Goal: Task Accomplishment & Management: Complete application form

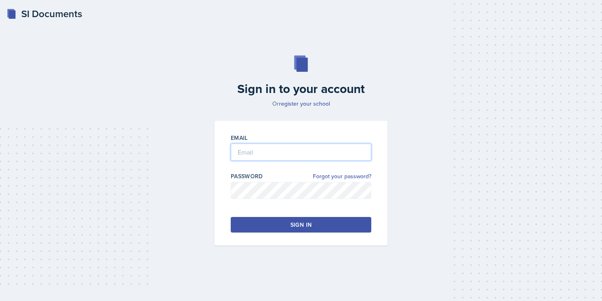
type input "[EMAIL_ADDRESS][DOMAIN_NAME]"
click at [316, 221] on button "Sign in" at bounding box center [301, 225] width 140 height 16
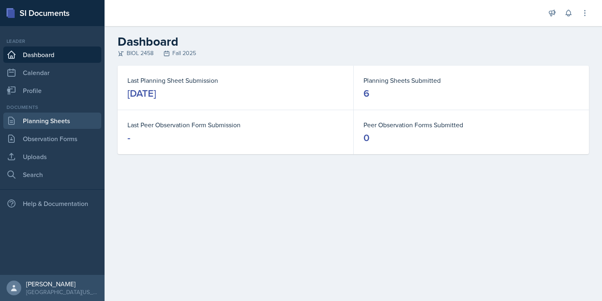
click at [44, 120] on link "Planning Sheets" at bounding box center [52, 121] width 98 height 16
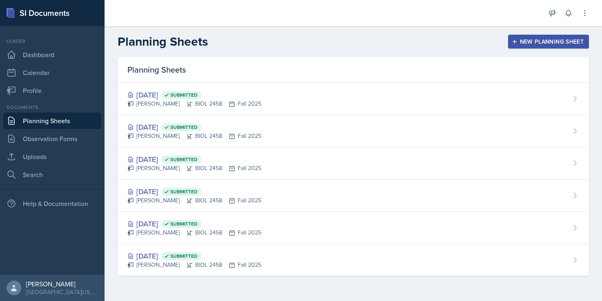
click at [513, 38] on button "New Planning Sheet" at bounding box center [548, 42] width 81 height 14
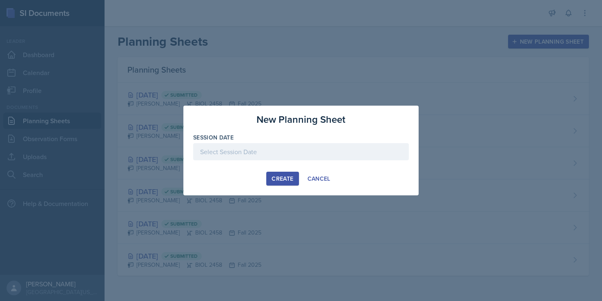
click at [262, 149] on div at bounding box center [301, 151] width 216 height 17
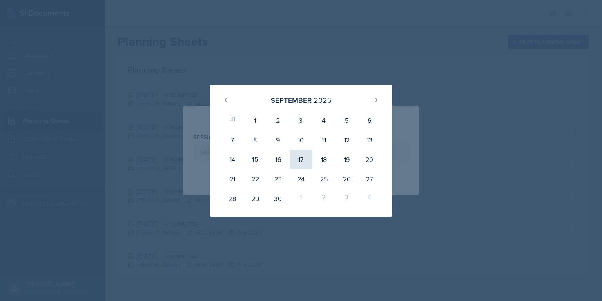
click at [304, 160] on div "17" at bounding box center [300, 160] width 23 height 20
type input "[DATE]"
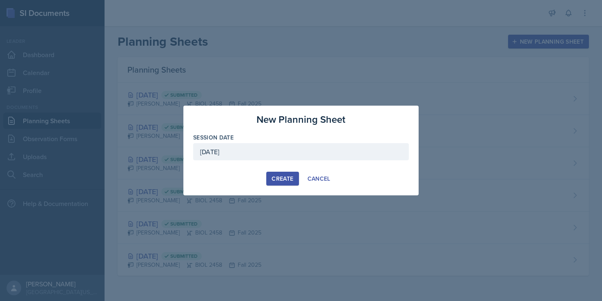
click at [282, 179] on div "Create" at bounding box center [283, 179] width 22 height 7
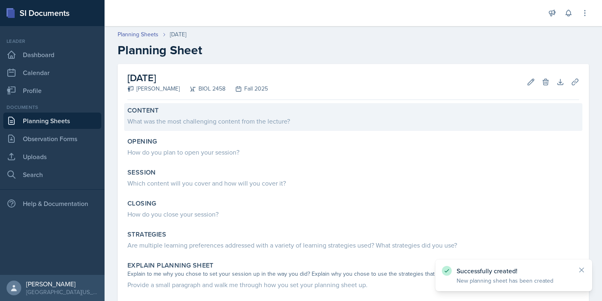
click at [252, 121] on div "What was the most challenging content from the lecture?" at bounding box center [353, 121] width 452 height 10
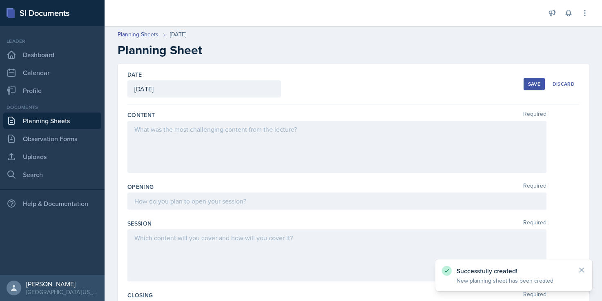
click at [228, 134] on div at bounding box center [336, 147] width 419 height 52
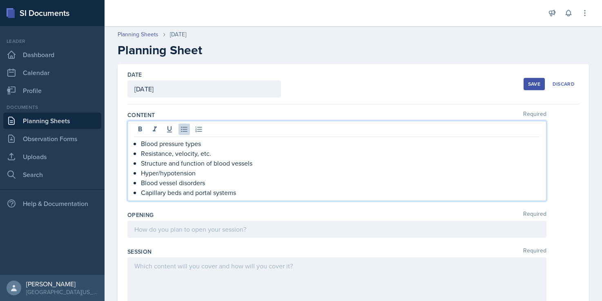
click at [227, 187] on p "Blood vessel disorders" at bounding box center [340, 183] width 399 height 10
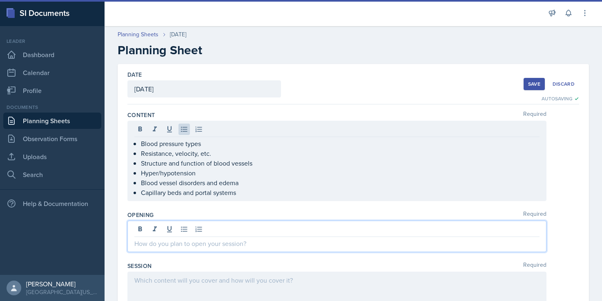
click at [224, 232] on div at bounding box center [336, 236] width 419 height 31
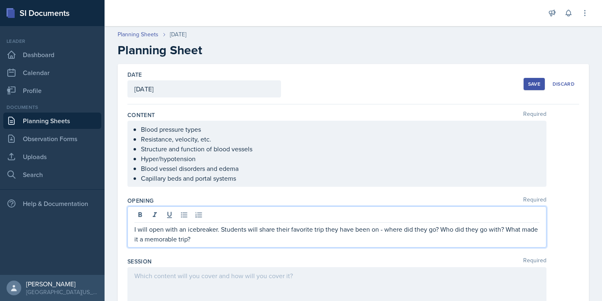
click at [387, 228] on p "I will open with an icebreaker. Students will share their favorite trip they ha…" at bounding box center [336, 235] width 405 height 20
click at [356, 237] on p "I will open with an icebreaker. Students will share their favorite trip they ha…" at bounding box center [336, 235] width 405 height 20
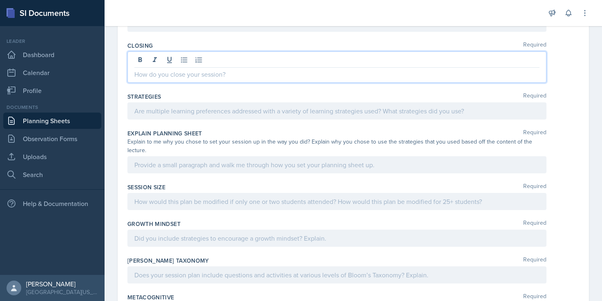
scroll to position [288, 0]
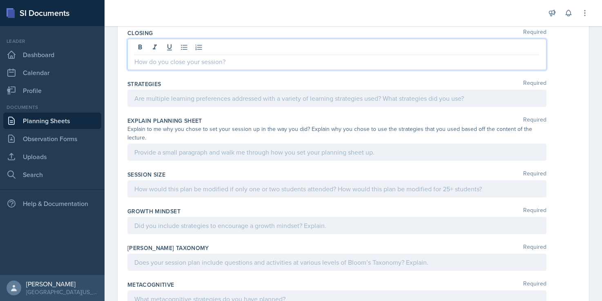
click at [203, 58] on p at bounding box center [336, 62] width 405 height 10
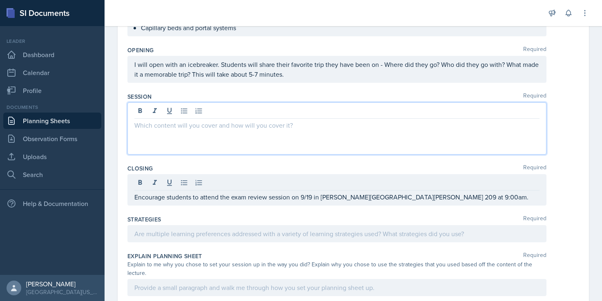
scroll to position [165, 0]
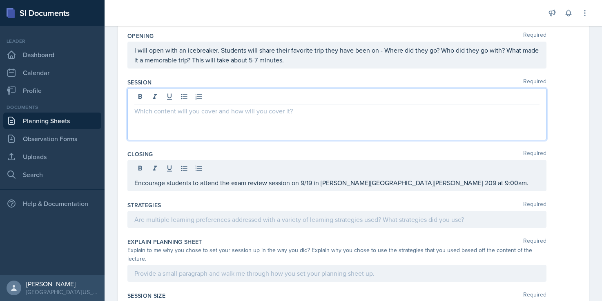
click at [196, 107] on p at bounding box center [336, 111] width 405 height 10
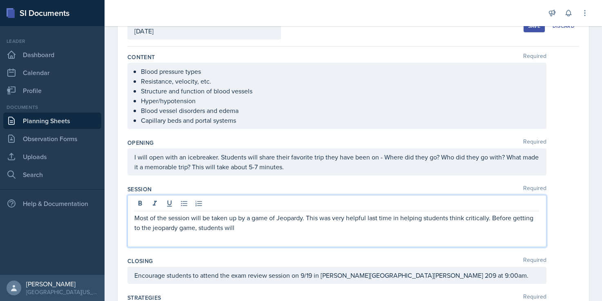
scroll to position [78, 0]
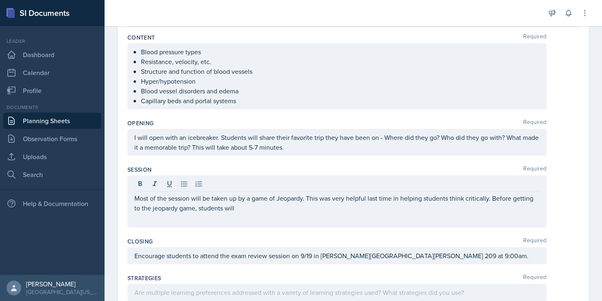
click at [132, 136] on div "I will open with an icebreaker. Students will share their favorite trip they ha…" at bounding box center [336, 142] width 419 height 27
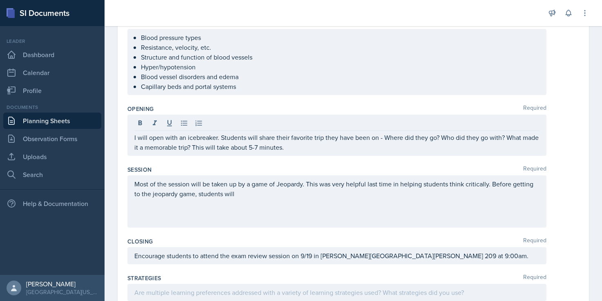
click at [132, 136] on div "I will open with an icebreaker. Students will share their favorite trip they ha…" at bounding box center [336, 135] width 419 height 41
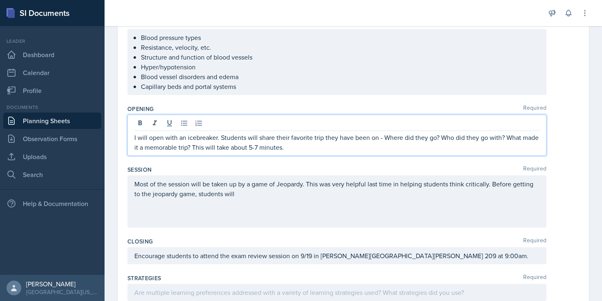
click at [134, 139] on div "I will open with an icebreaker. Students will share their favorite trip they ha…" at bounding box center [336, 135] width 419 height 41
click at [132, 138] on div "I will open with an icebreaker. Students will share their favorite trip they ha…" at bounding box center [336, 135] width 419 height 41
drag, startPoint x: 150, startPoint y: 142, endPoint x: 131, endPoint y: 137, distance: 19.7
click at [131, 138] on div "I will open with an icebreaker. Students will share their favorite trip they ha…" at bounding box center [336, 135] width 419 height 41
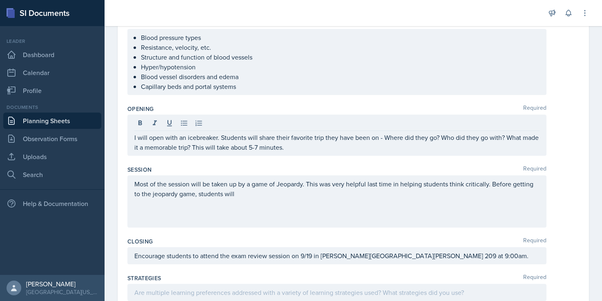
click at [131, 137] on div "I will open with an icebreaker. Students will share their favorite trip they ha…" at bounding box center [336, 135] width 419 height 41
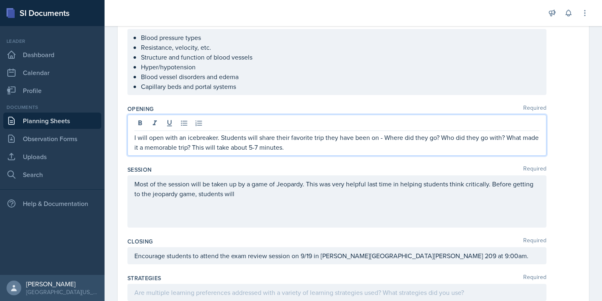
click at [131, 137] on div "I will open with an icebreaker. Students will share their favorite trip they ha…" at bounding box center [336, 135] width 419 height 41
click at [332, 139] on p "I will first make sure that students are signed in using TutorTrac. I will open…" at bounding box center [336, 143] width 405 height 20
click at [266, 194] on p "Most of the session will be taken up by a game of Jeopardy. This was very helpf…" at bounding box center [336, 189] width 405 height 20
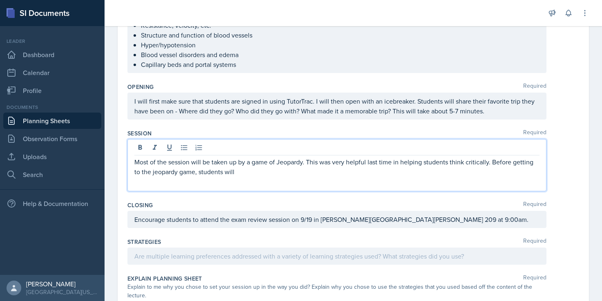
scroll to position [116, 0]
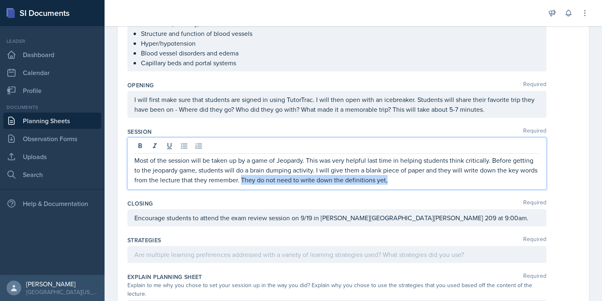
drag, startPoint x: 240, startPoint y: 181, endPoint x: 405, endPoint y: 183, distance: 165.0
click at [405, 183] on p "Most of the session will be taken up by a game of Jeopardy. This was very helpf…" at bounding box center [336, 170] width 405 height 29
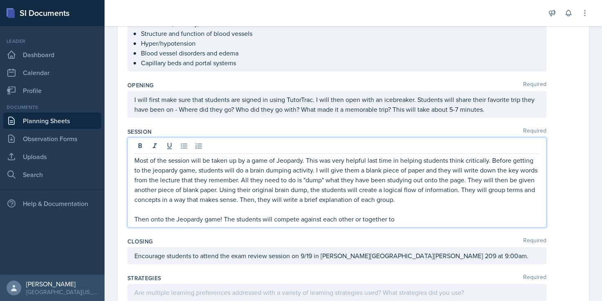
click at [385, 220] on p "Then onto the Jeopardy game! The students will compete against each other or to…" at bounding box center [336, 219] width 405 height 10
click at [427, 219] on p "Then onto the Jeopardy game! The students will compete against each other or in…" at bounding box center [336, 219] width 405 height 10
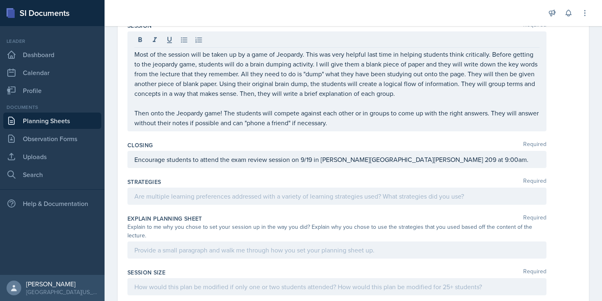
click at [333, 190] on div at bounding box center [336, 196] width 419 height 17
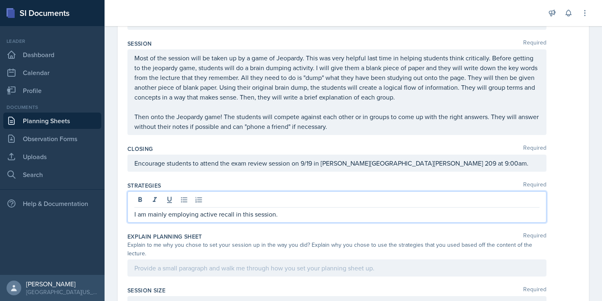
scroll to position [0, 0]
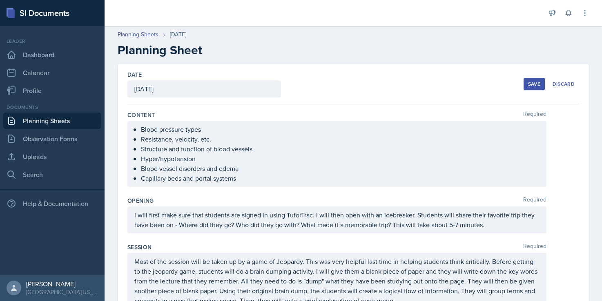
click at [541, 77] on div "Save Discard" at bounding box center [551, 84] width 56 height 19
click at [539, 80] on button "Save" at bounding box center [533, 84] width 21 height 12
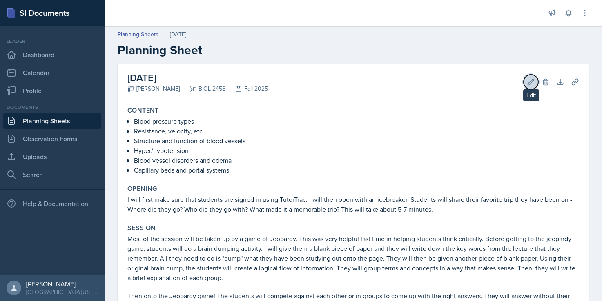
click at [530, 83] on icon at bounding box center [531, 82] width 6 height 6
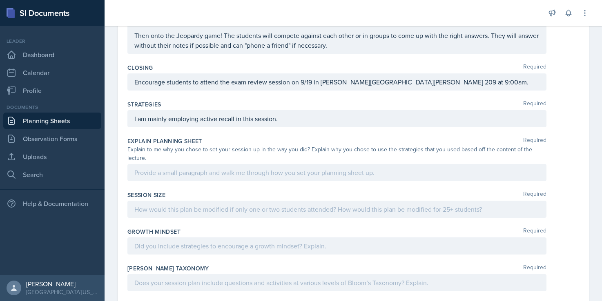
scroll to position [299, 0]
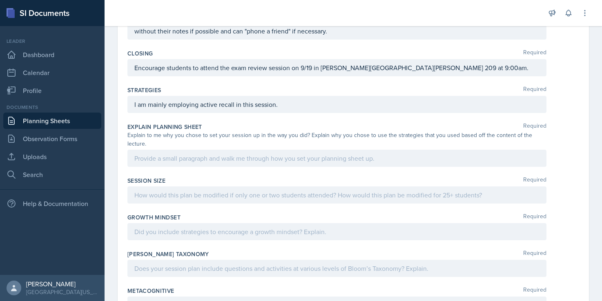
click at [320, 109] on p "I am mainly employing active recall in this session." at bounding box center [336, 105] width 405 height 10
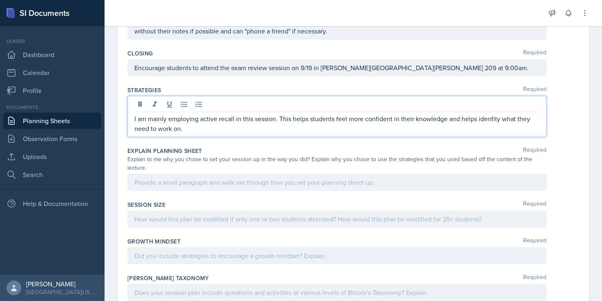
click at [489, 120] on p "I am mainly employing active recall in this session. This helps students feel m…" at bounding box center [336, 124] width 405 height 20
click at [487, 120] on p "I am mainly employing active recall in this session. This helps students feel m…" at bounding box center [336, 124] width 405 height 20
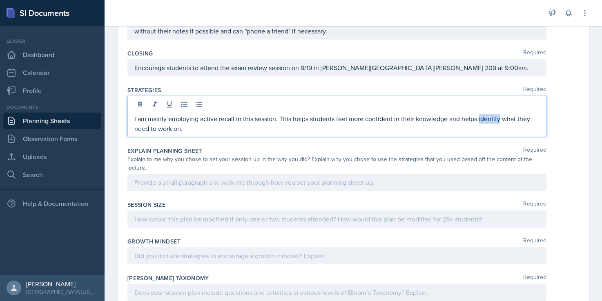
click at [487, 120] on p "I am mainly employing active recall in this session. This helps students feel m…" at bounding box center [336, 124] width 405 height 20
click at [487, 117] on p "I am mainly employing active recall in this session. This helps students feel m…" at bounding box center [336, 124] width 405 height 20
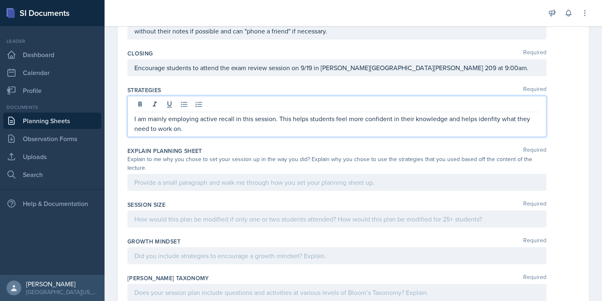
click at [487, 120] on p "I am mainly employing active recall in this session. This helps students feel m…" at bounding box center [336, 124] width 405 height 20
click at [377, 123] on p "I am mainly employing active recall in this session. This helps students feel m…" at bounding box center [336, 124] width 405 height 20
click at [337, 131] on p "I am mainly employing active recall in this session. This helps students feel m…" at bounding box center [336, 124] width 405 height 20
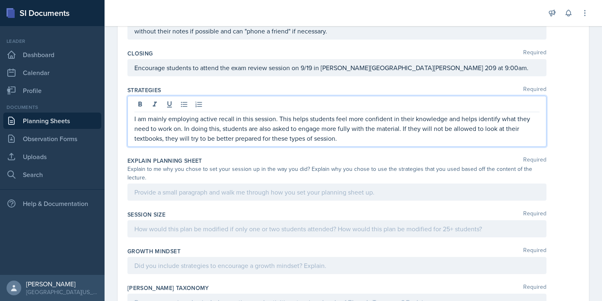
click at [326, 140] on p "I am mainly employing active recall in this session. This helps students feel m…" at bounding box center [336, 128] width 405 height 29
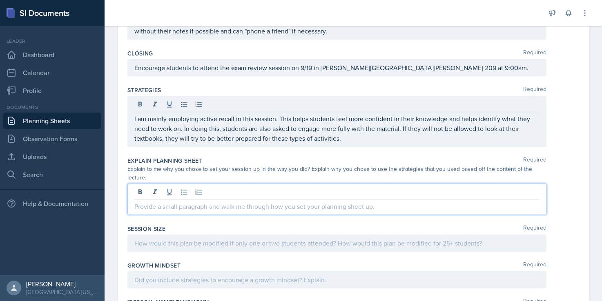
click at [296, 187] on div at bounding box center [336, 199] width 419 height 31
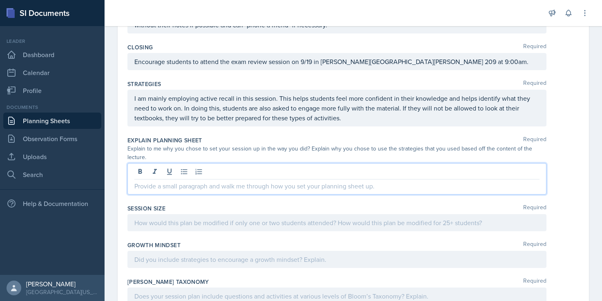
scroll to position [307, 0]
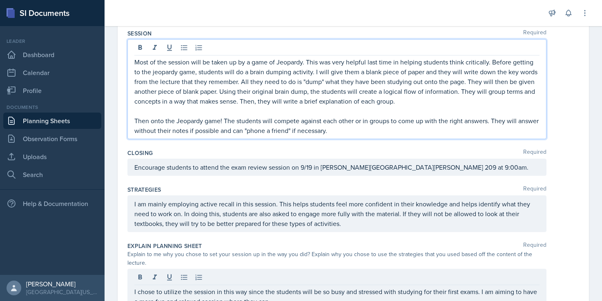
click at [337, 116] on p "Then onto the Jeopardy game! The students will compete against each other or in…" at bounding box center [336, 126] width 405 height 20
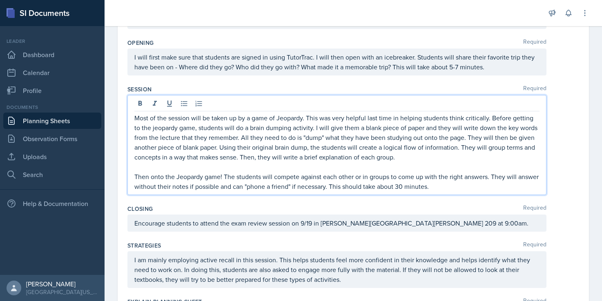
scroll to position [162, 0]
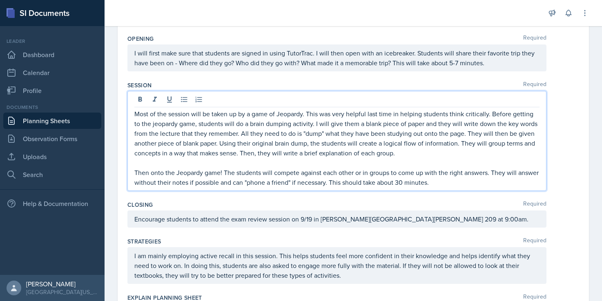
click at [405, 157] on p "Most of the session will be taken up by a game of Jeopardy. This was very helpf…" at bounding box center [336, 133] width 405 height 49
click at [403, 183] on p "Then onto the Jeopardy game! The students will compete against each other or in…" at bounding box center [336, 178] width 405 height 20
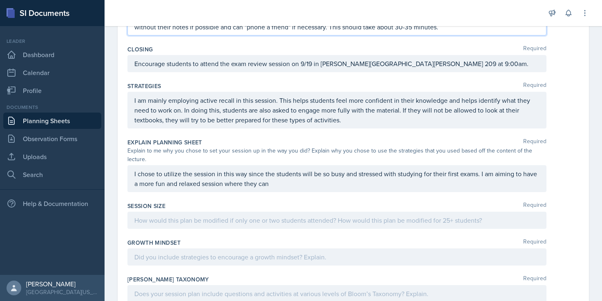
scroll to position [328, 0]
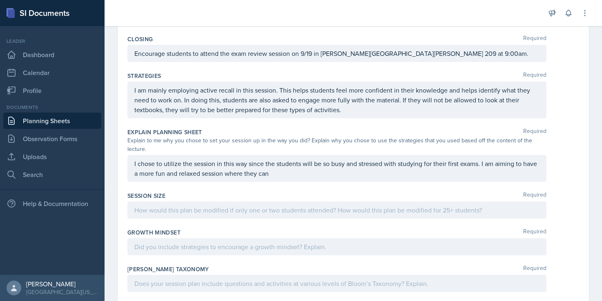
click at [331, 178] on div "Explain Planning Sheet Required Explain to me why you chose to set your session…" at bounding box center [353, 157] width 452 height 64
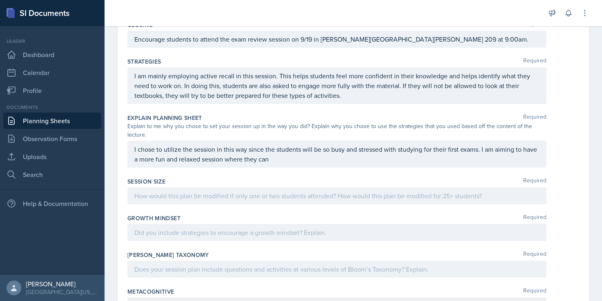
click at [319, 155] on p "I chose to utilize the session in this way since the students will be so busy a…" at bounding box center [336, 155] width 405 height 20
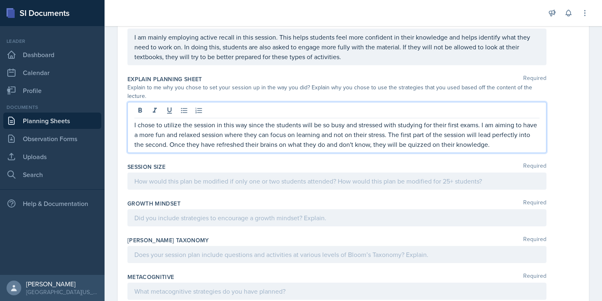
click at [240, 176] on p at bounding box center [336, 181] width 405 height 10
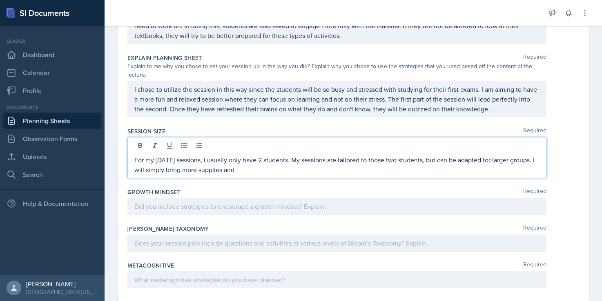
scroll to position [399, 0]
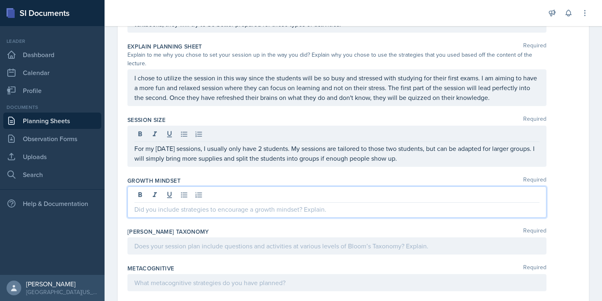
click at [269, 187] on div at bounding box center [336, 202] width 419 height 31
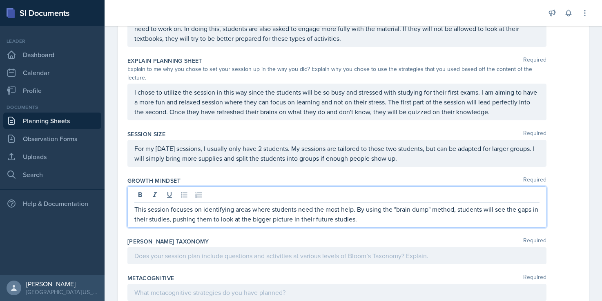
scroll to position [409, 0]
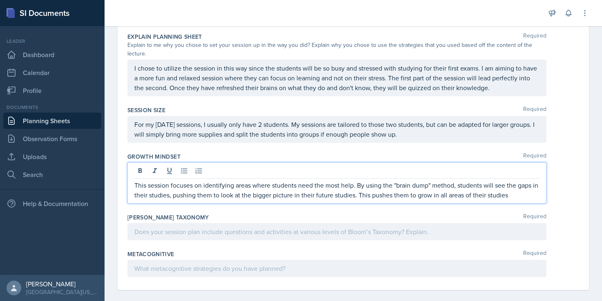
click at [299, 223] on div at bounding box center [336, 231] width 419 height 17
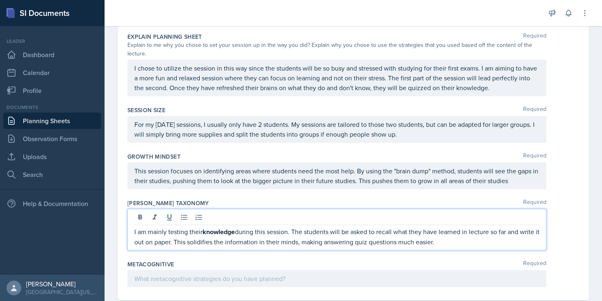
click at [206, 272] on div at bounding box center [336, 278] width 419 height 17
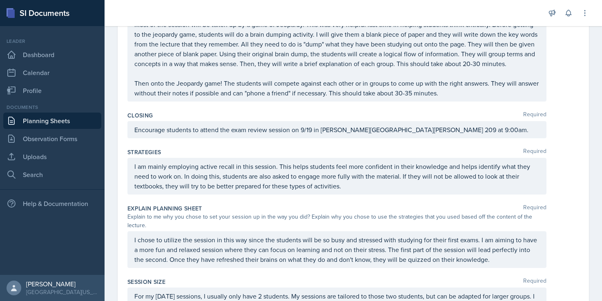
scroll to position [0, 0]
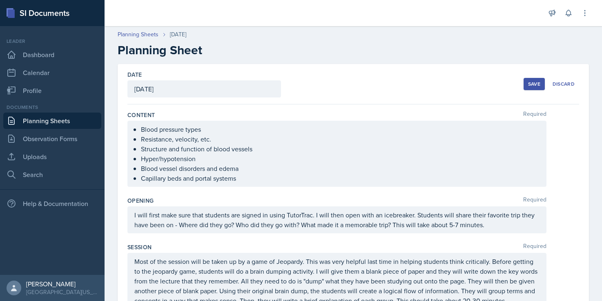
click at [529, 82] on div "Save" at bounding box center [534, 84] width 12 height 7
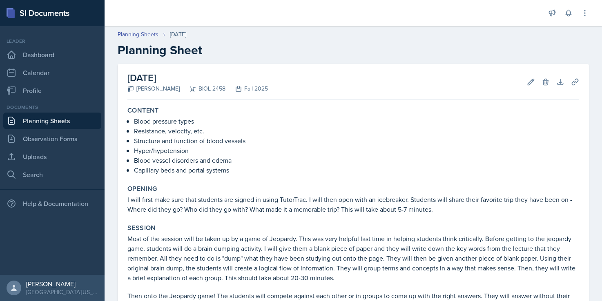
click at [56, 117] on link "Planning Sheets" at bounding box center [52, 121] width 98 height 16
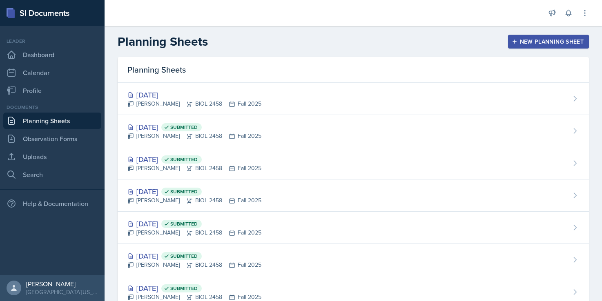
click at [536, 39] on div "New Planning Sheet" at bounding box center [548, 41] width 70 height 7
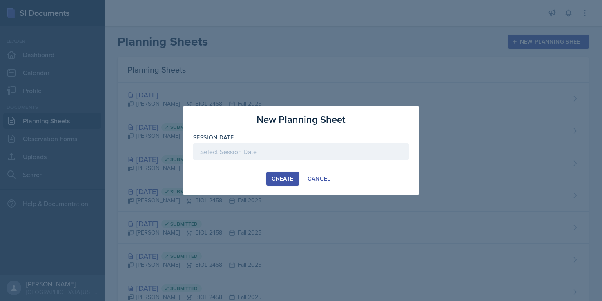
click at [214, 149] on div at bounding box center [301, 151] width 216 height 17
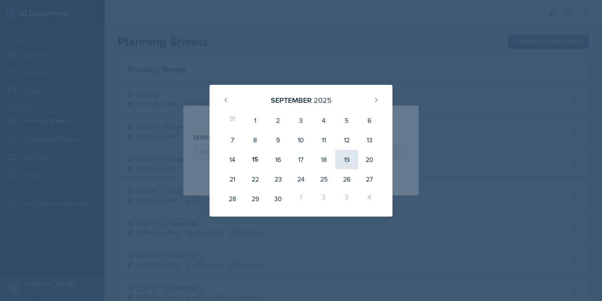
click at [341, 158] on div "19" at bounding box center [346, 160] width 23 height 20
type input "[DATE]"
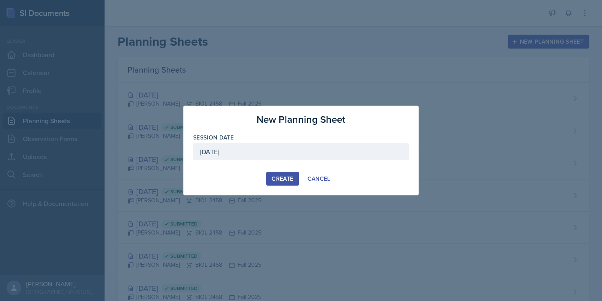
click at [292, 176] on div "Create" at bounding box center [283, 179] width 22 height 7
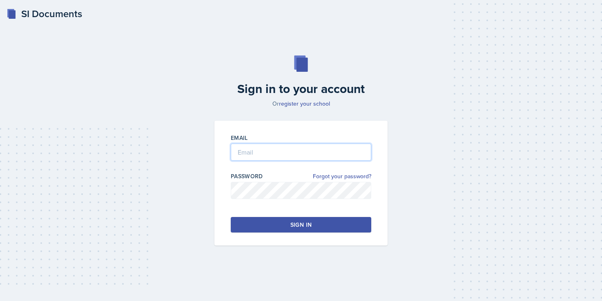
type input "[EMAIL_ADDRESS][DOMAIN_NAME]"
click at [267, 225] on button "Sign in" at bounding box center [301, 225] width 140 height 16
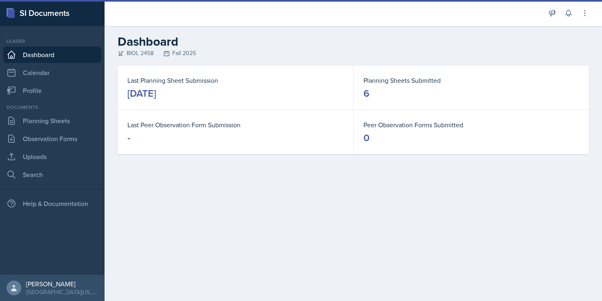
click at [156, 94] on div "[DATE]" at bounding box center [141, 93] width 29 height 13
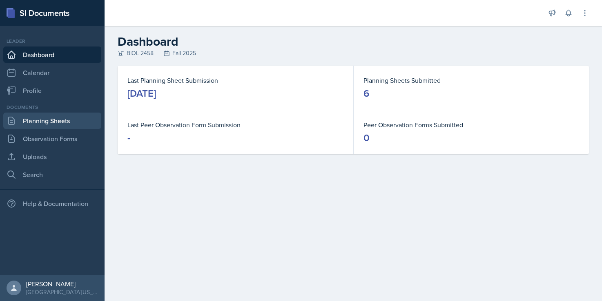
click at [22, 126] on link "Planning Sheets" at bounding box center [52, 121] width 98 height 16
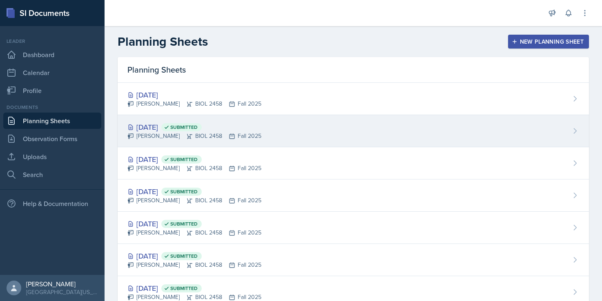
click at [145, 127] on div "[DATE] Submitted" at bounding box center [194, 127] width 134 height 11
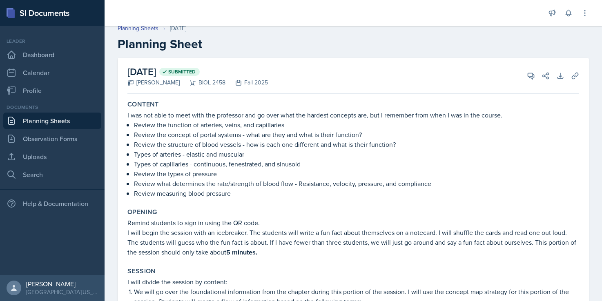
scroll to position [8, 0]
